Goal: Register for event/course

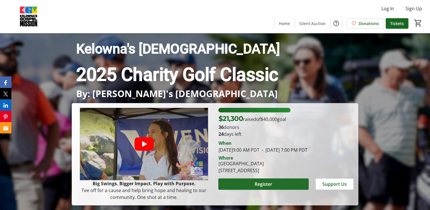
click at [264, 187] on span "Register" at bounding box center [263, 183] width 18 height 7
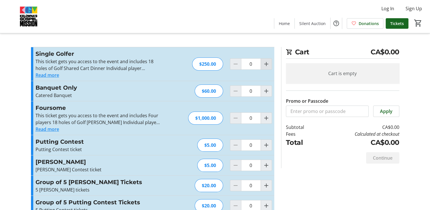
click at [266, 64] on mat-icon "Increment by one" at bounding box center [266, 64] width 7 height 7
type input "2"
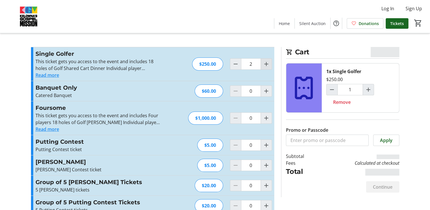
type input "2"
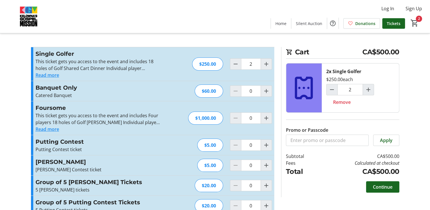
scroll to position [12, 0]
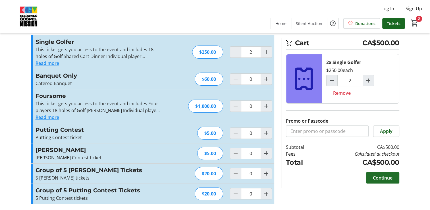
click at [382, 177] on span "Continue" at bounding box center [383, 177] width 20 height 7
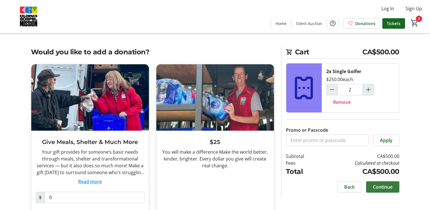
click at [380, 186] on span "Continue" at bounding box center [383, 186] width 20 height 7
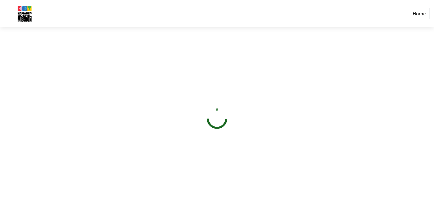
select select "CA"
